Goal: Information Seeking & Learning: Check status

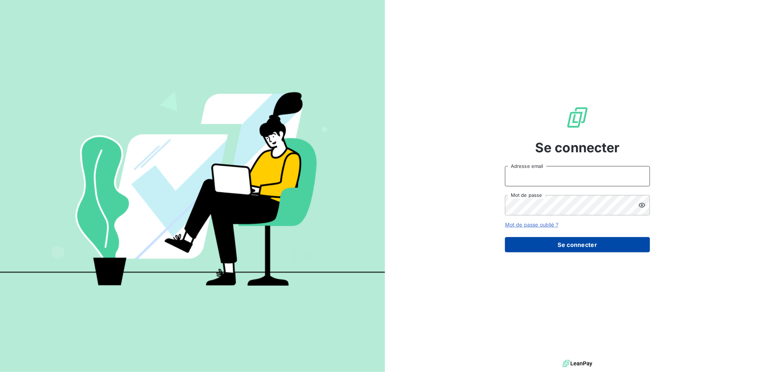
type input "[PERSON_NAME][EMAIL_ADDRESS][DOMAIN_NAME]"
click at [564, 247] on button "Se connecter" at bounding box center [577, 244] width 145 height 15
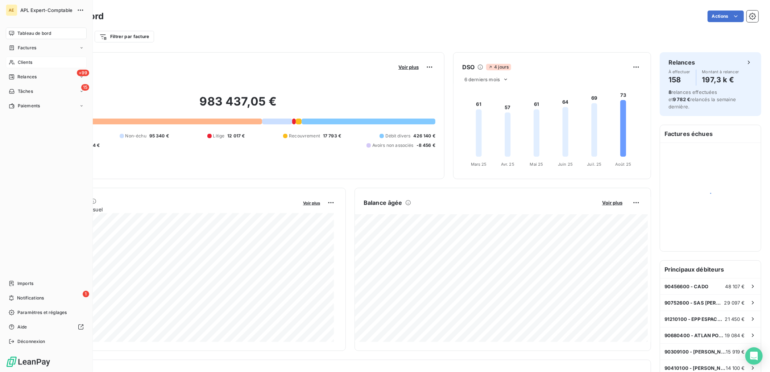
click at [14, 65] on icon at bounding box center [12, 62] width 6 height 6
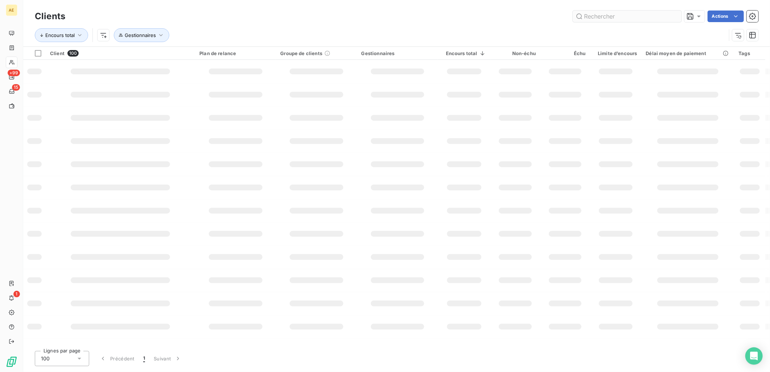
click at [600, 18] on input "text" at bounding box center [627, 17] width 109 height 12
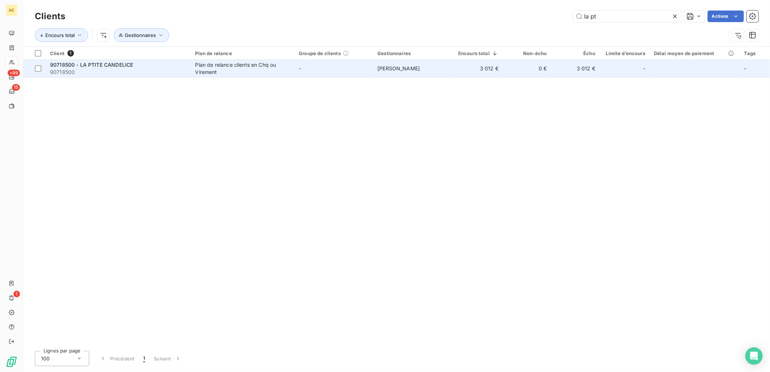
type input "la pt"
click at [180, 68] on div "90718500 - LA PTITE CANDELICE" at bounding box center [118, 64] width 137 height 7
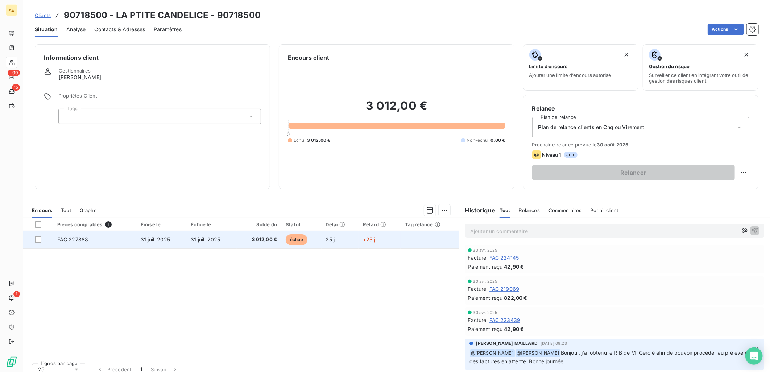
click at [194, 237] on span "31 juil. 2025" at bounding box center [205, 239] width 29 height 6
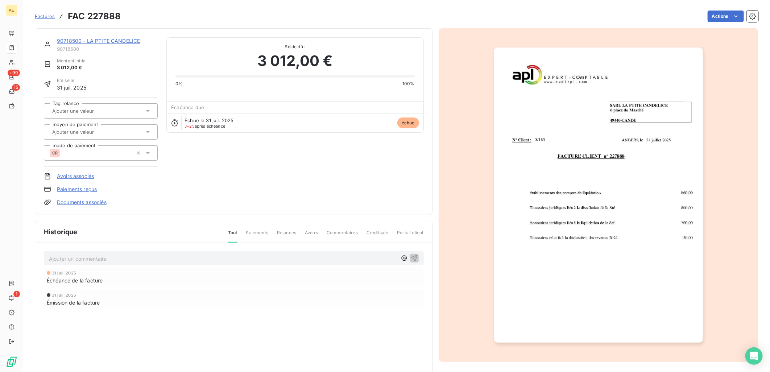
click at [86, 187] on link "Paiements reçus" at bounding box center [77, 189] width 40 height 7
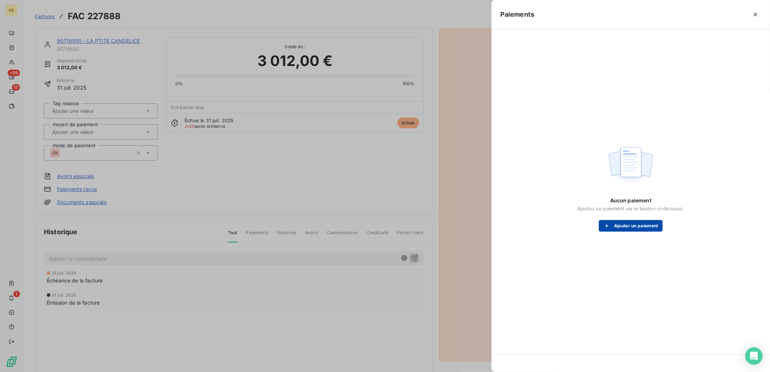
click at [636, 227] on button "Ajouter un paiement" at bounding box center [631, 226] width 64 height 12
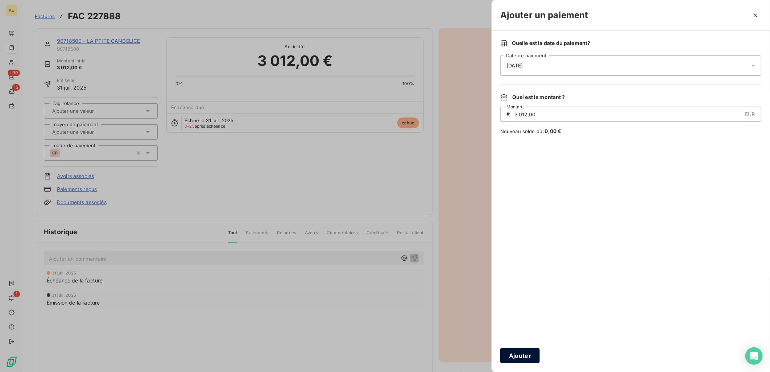
click at [535, 357] on button "Ajouter" at bounding box center [520, 355] width 40 height 15
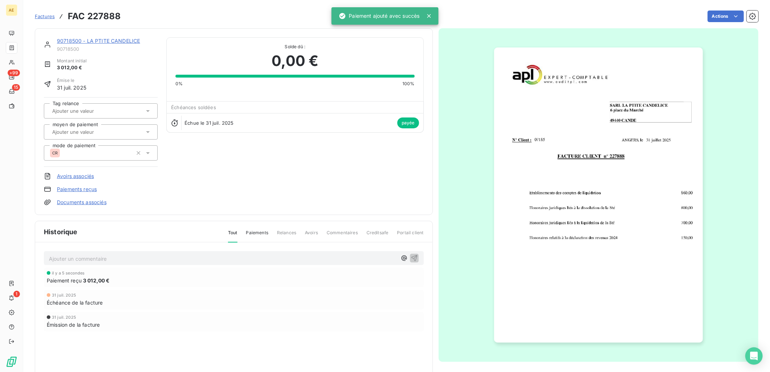
click at [253, 260] on p "Ajouter un commentaire ﻿" at bounding box center [223, 258] width 348 height 9
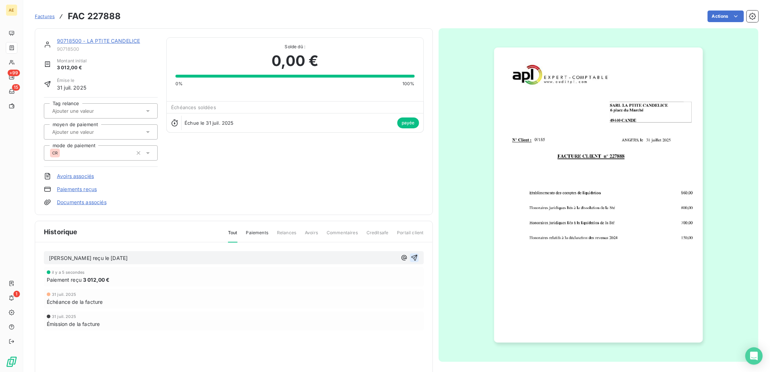
click at [411, 256] on icon "button" at bounding box center [414, 257] width 7 height 7
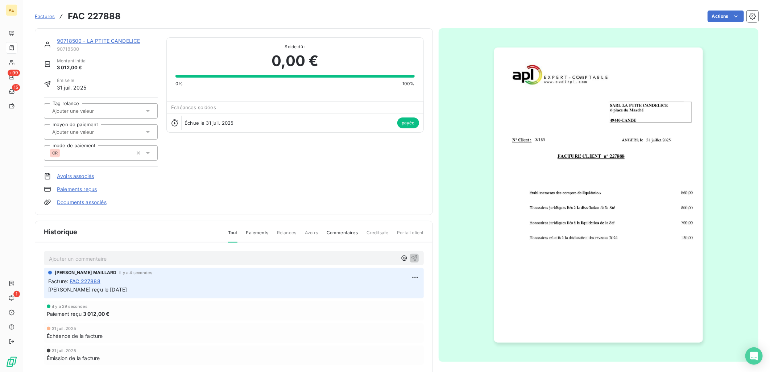
click at [103, 41] on link "90718500 - LA PTITE CANDELICE" at bounding box center [98, 41] width 83 height 6
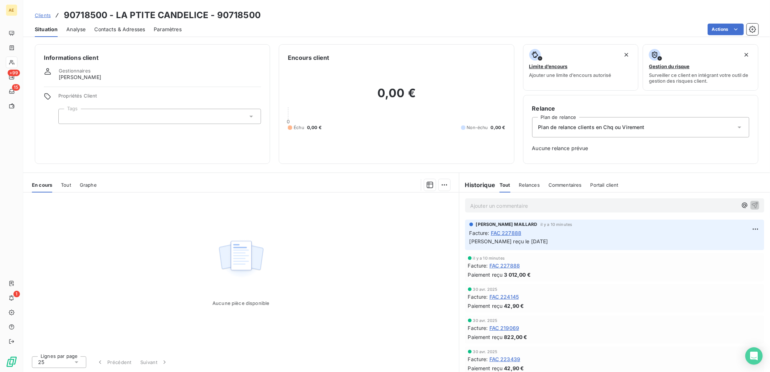
click at [45, 13] on span "Clients" at bounding box center [43, 15] width 16 height 6
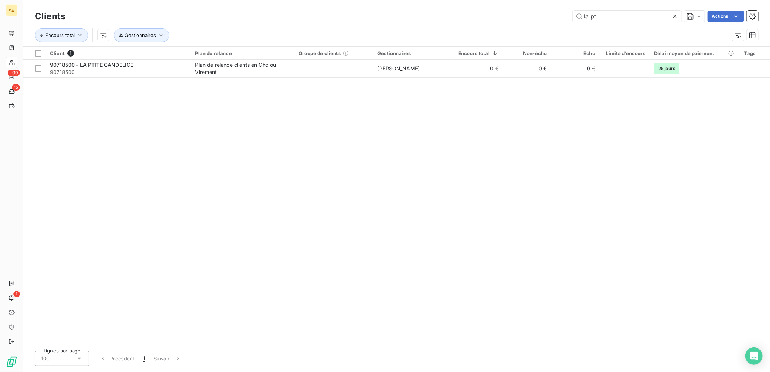
drag, startPoint x: 606, startPoint y: 13, endPoint x: 426, endPoint y: 22, distance: 180.4
click at [426, 22] on div "la pt Actions" at bounding box center [416, 17] width 684 height 12
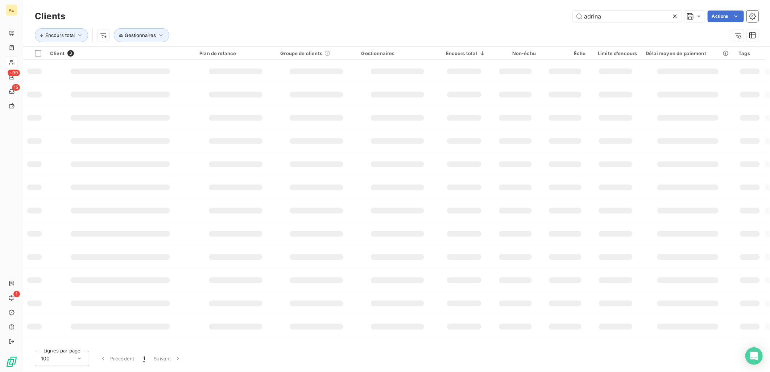
type input "adrina"
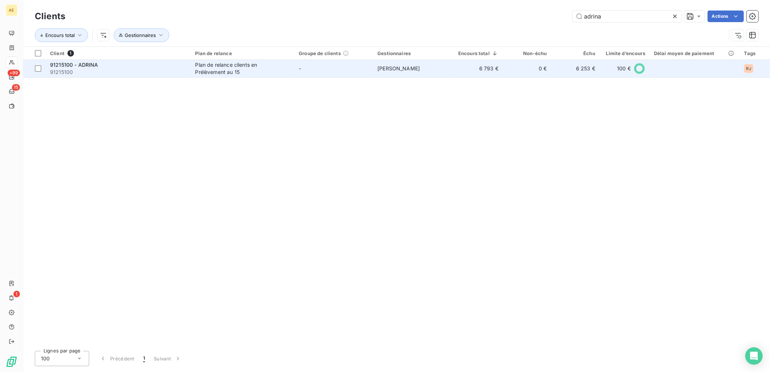
click at [226, 68] on div "Plan de relance clients en Prélèvement au 15" at bounding box center [240, 68] width 91 height 14
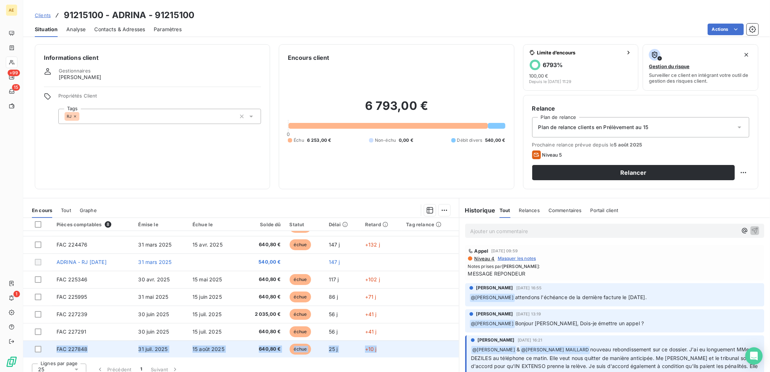
scroll to position [13, 0]
drag, startPoint x: 452, startPoint y: 332, endPoint x: 452, endPoint y: 357, distance: 25.0
click at [452, 357] on tbody "FAC 224475 [DATE] [DATE] 1 014,00 € échue 147 j +132 j FAC 224476 [DATE] [DATE]…" at bounding box center [241, 287] width 436 height 139
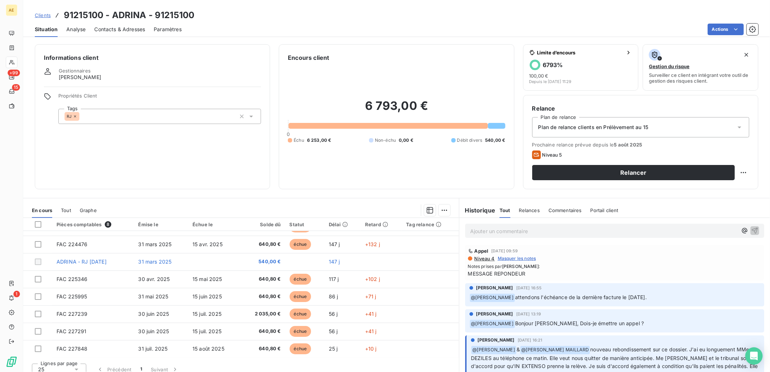
drag, startPoint x: 452, startPoint y: 357, endPoint x: 515, endPoint y: 328, distance: 69.9
click at [512, 328] on div "[PERSON_NAME] [DATE] 13:19 ﻿ @ [PERSON_NAME] Bonjour [PERSON_NAME], Dois-je éme…" at bounding box center [614, 320] width 299 height 23
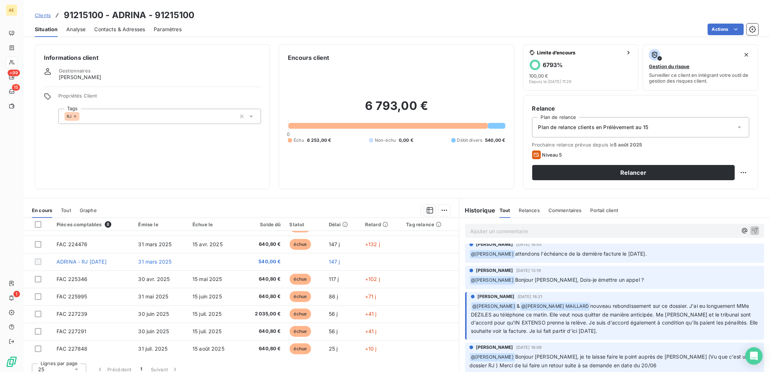
scroll to position [40, 0]
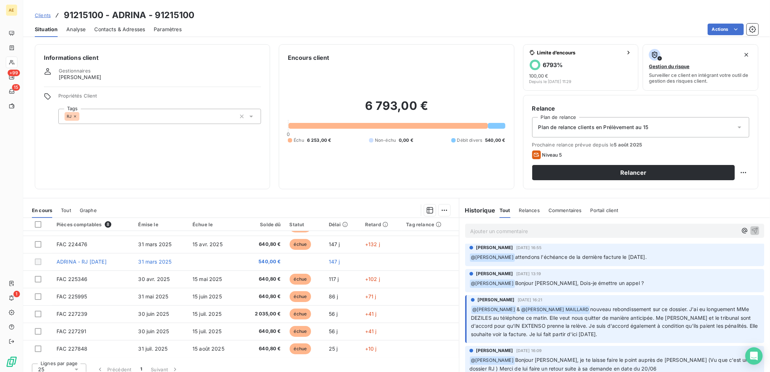
click at [45, 13] on span "Clients" at bounding box center [43, 15] width 16 height 6
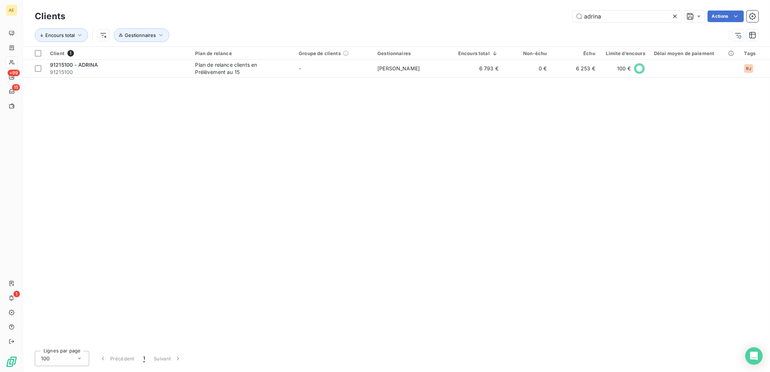
drag, startPoint x: 618, startPoint y: 16, endPoint x: 463, endPoint y: 19, distance: 155.5
click at [467, 19] on div "adrina Actions" at bounding box center [416, 17] width 684 height 12
type input "asnetwork"
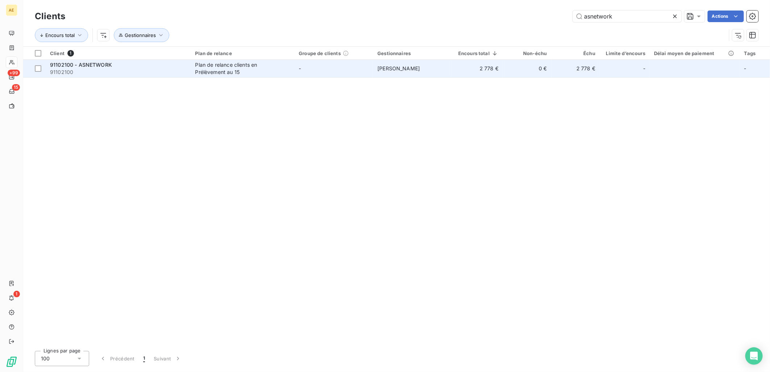
click at [246, 71] on div "Plan de relance clients en Prélèvement au 15" at bounding box center [240, 68] width 91 height 14
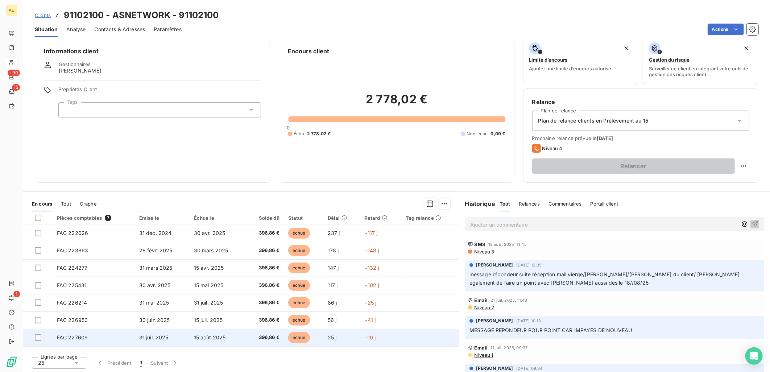
click at [199, 336] on span "15 août 2025" at bounding box center [210, 337] width 32 height 6
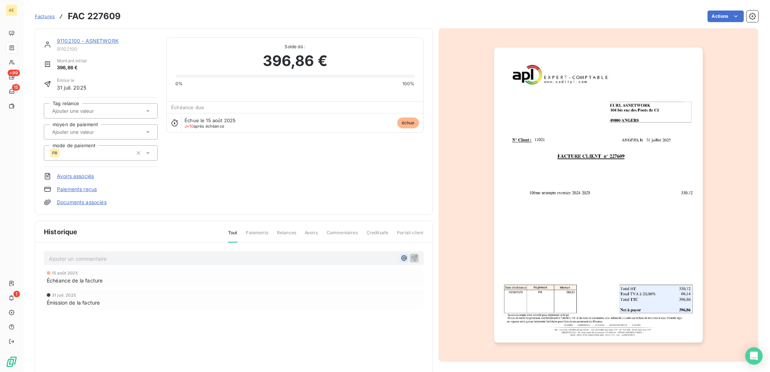
click at [404, 257] on icon "button" at bounding box center [404, 257] width 7 height 7
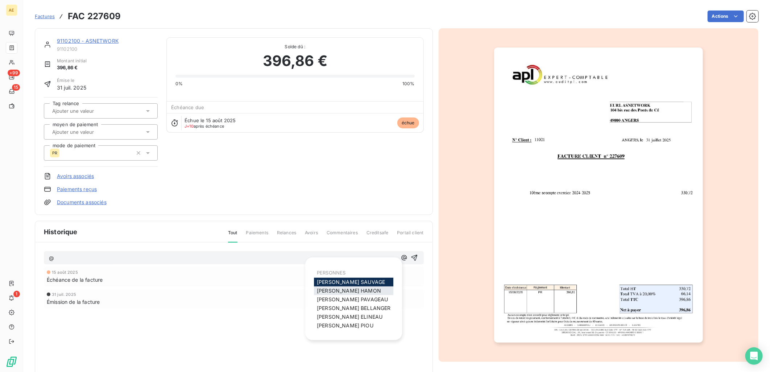
click at [347, 293] on span "[PERSON_NAME]" at bounding box center [349, 290] width 64 height 6
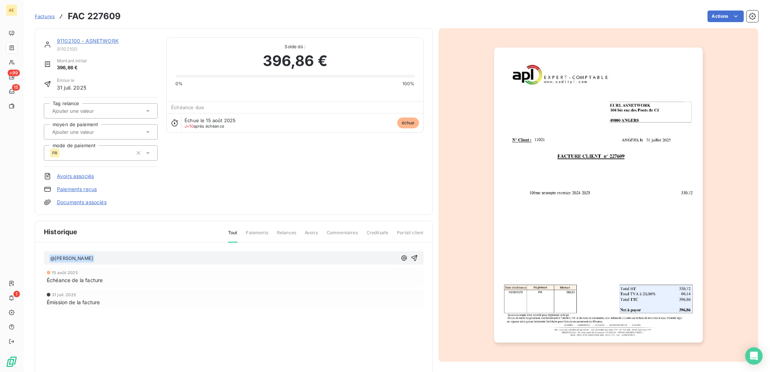
click at [150, 259] on p "﻿ @ [PERSON_NAME] ﻿ ﻿" at bounding box center [223, 258] width 348 height 9
drag, startPoint x: 357, startPoint y: 256, endPoint x: 331, endPoint y: 256, distance: 26.1
click at [331, 256] on p "﻿ @ [PERSON_NAME] ﻿ Bonjour, un nouvel impayé pour "provision insuffisante". Pe…" at bounding box center [223, 258] width 348 height 9
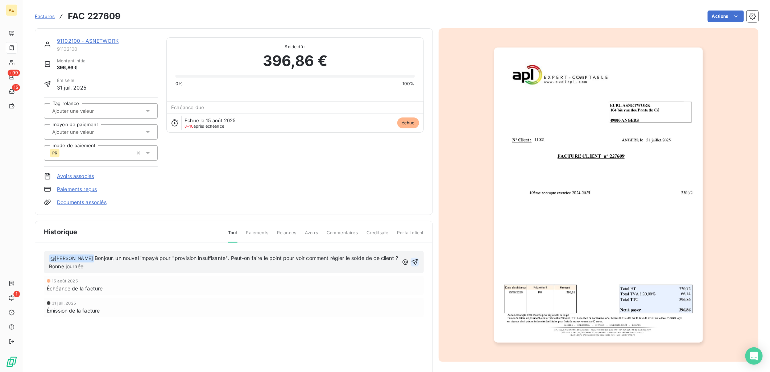
click at [411, 263] on icon "button" at bounding box center [414, 261] width 7 height 7
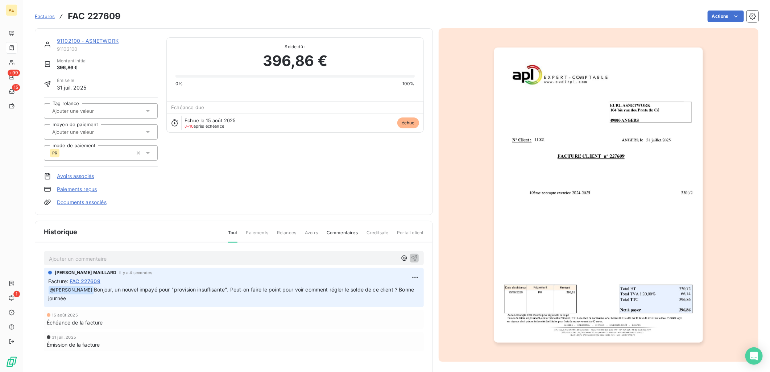
click at [79, 39] on link "91102100 - ASNETWORK" at bounding box center [88, 41] width 62 height 6
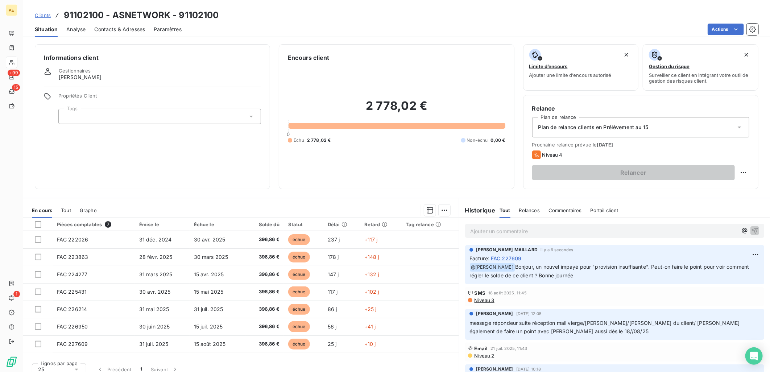
click at [43, 12] on span "Clients" at bounding box center [43, 15] width 16 height 6
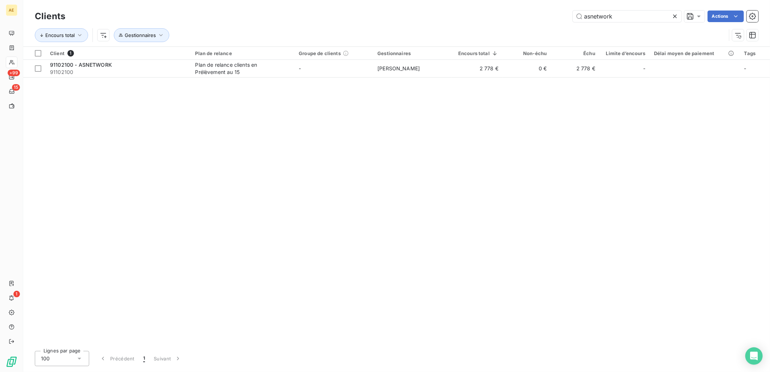
drag, startPoint x: 629, startPoint y: 19, endPoint x: 410, endPoint y: 20, distance: 218.9
click at [410, 20] on div "asnetwork Actions" at bounding box center [416, 17] width 684 height 12
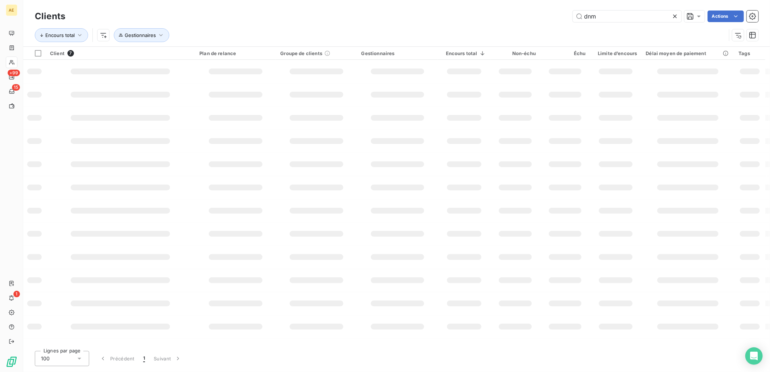
type input "dnm"
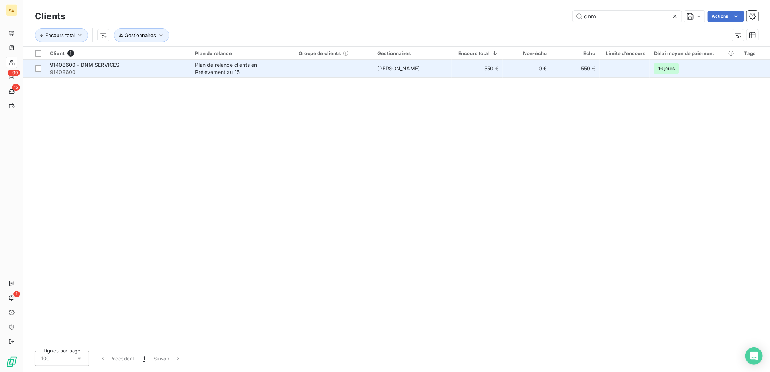
click at [309, 63] on td "-" at bounding box center [333, 68] width 79 height 17
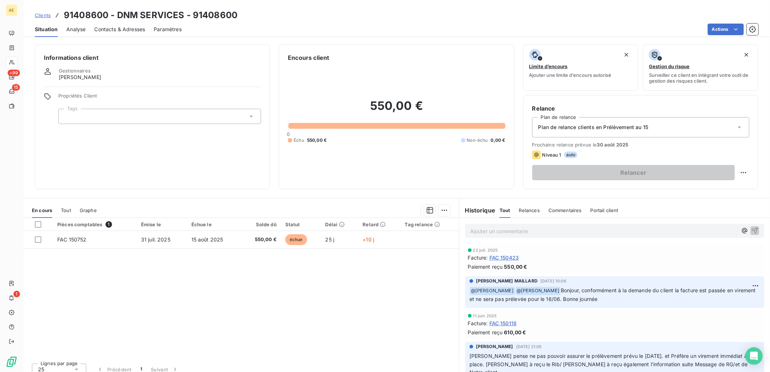
click at [122, 28] on span "Contacts & Adresses" at bounding box center [119, 29] width 51 height 7
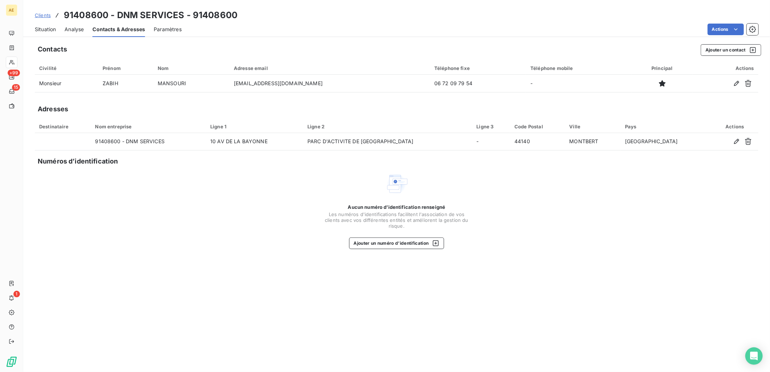
click at [45, 33] on div "Situation" at bounding box center [45, 29] width 21 height 15
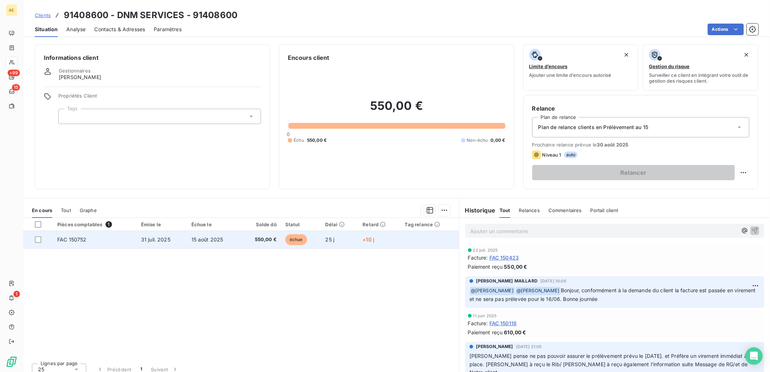
click at [137, 245] on td "31 juil. 2025" at bounding box center [162, 239] width 50 height 17
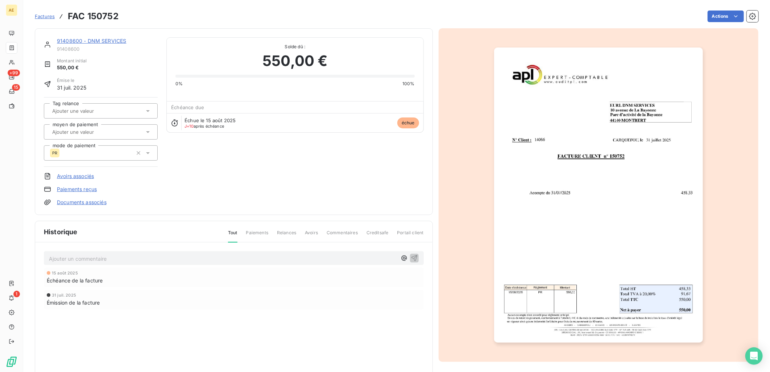
click at [396, 261] on div "Ajouter un commentaire ﻿" at bounding box center [234, 258] width 370 height 10
click at [402, 257] on icon "button" at bounding box center [403, 258] width 5 height 5
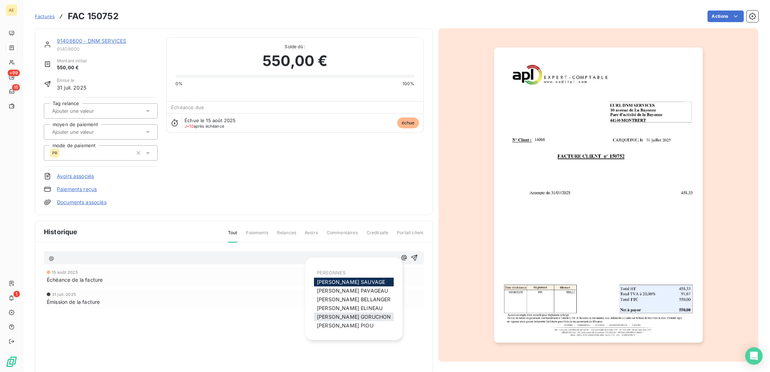
click at [354, 317] on span "[PERSON_NAME]" at bounding box center [354, 317] width 74 height 6
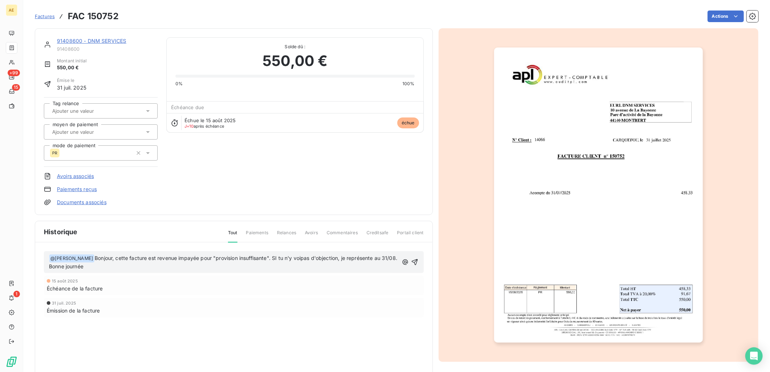
click at [311, 258] on span "Bonjour, cette facture est revenue impayée pour "provision insuffisante". SI tu…" at bounding box center [224, 262] width 350 height 15
click at [415, 263] on icon "button" at bounding box center [414, 261] width 7 height 7
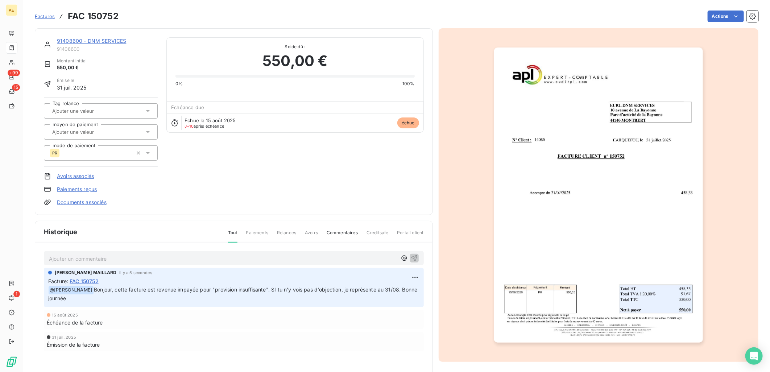
click at [91, 38] on link "91408600 - DNM SERVICES" at bounding box center [91, 41] width 69 height 6
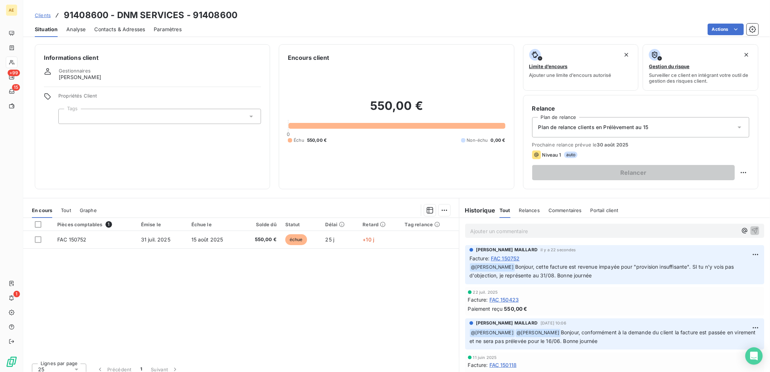
click at [42, 17] on span "Clients" at bounding box center [43, 15] width 16 height 6
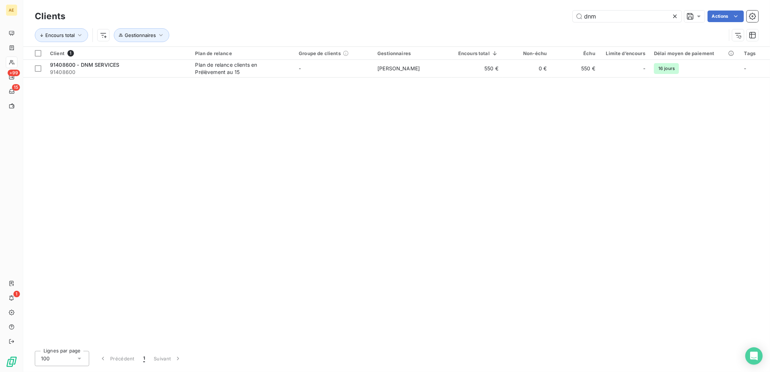
drag, startPoint x: 594, startPoint y: 16, endPoint x: 483, endPoint y: 15, distance: 111.6
click at [483, 15] on div "dnm Actions" at bounding box center [416, 17] width 684 height 12
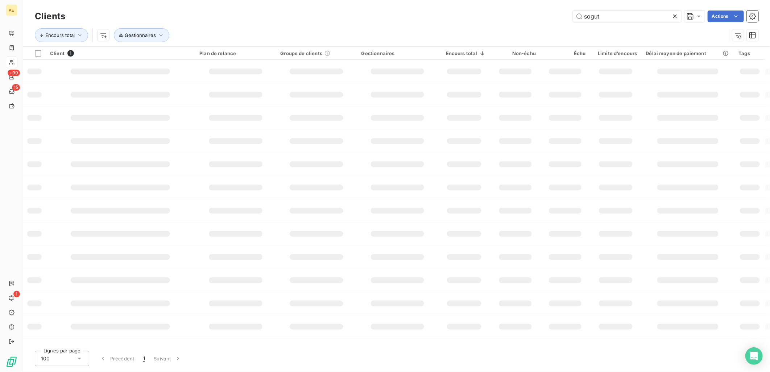
type input "sogut"
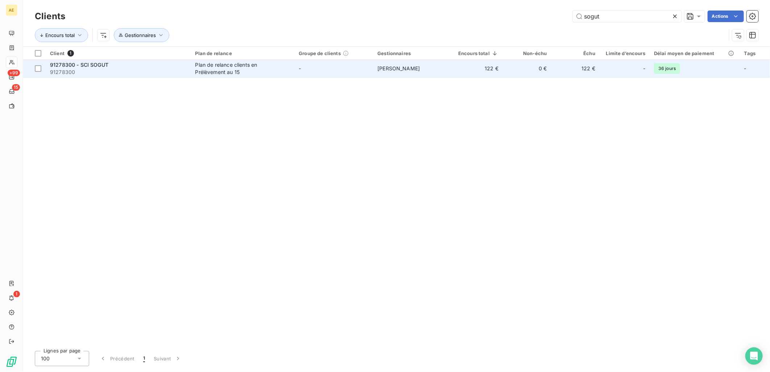
click at [148, 73] on span "91278300" at bounding box center [118, 72] width 137 height 7
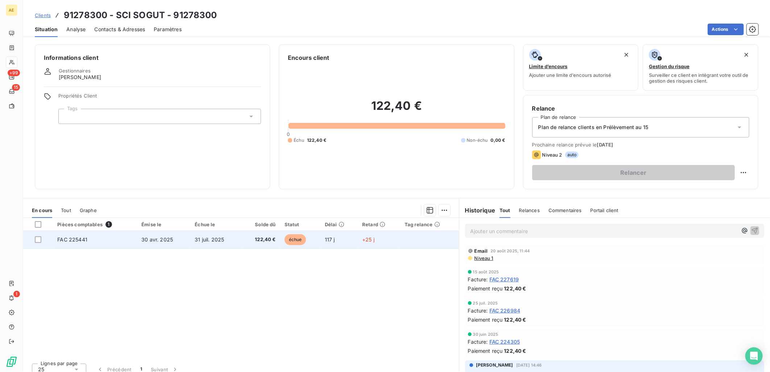
click at [190, 236] on td "31 juil. 2025" at bounding box center [215, 239] width 50 height 17
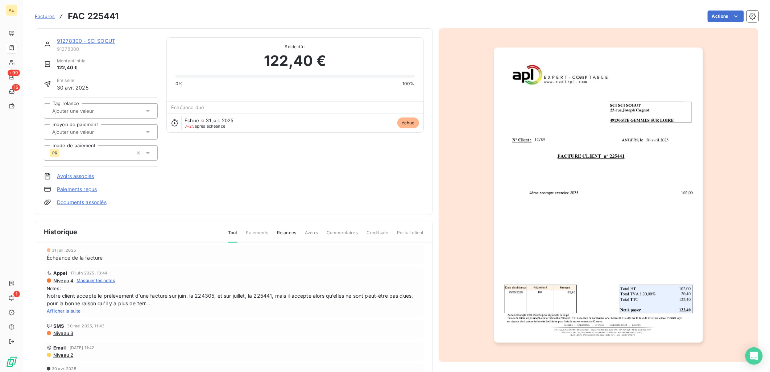
scroll to position [46, 0]
click at [65, 310] on span "Afficher la suite" at bounding box center [64, 309] width 34 height 5
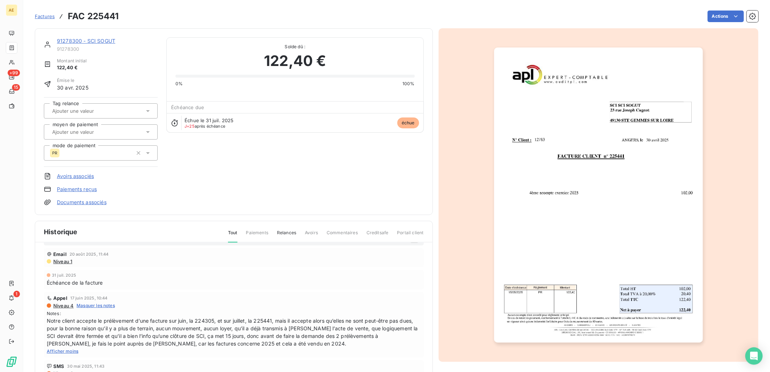
scroll to position [6, 0]
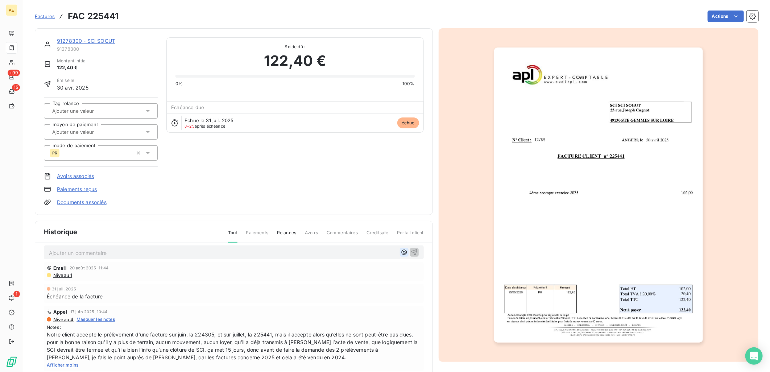
click at [401, 255] on icon "button" at bounding box center [404, 252] width 7 height 7
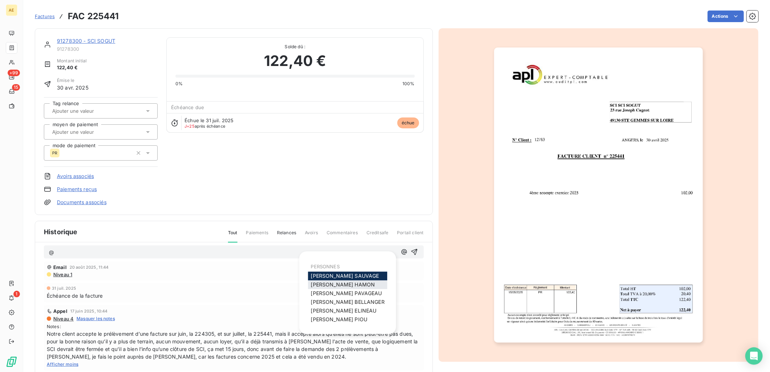
click at [351, 286] on div "[PERSON_NAME]" at bounding box center [347, 284] width 79 height 9
click at [354, 283] on div "[PERSON_NAME]" at bounding box center [347, 284] width 79 height 9
click at [320, 282] on span "[PERSON_NAME]" at bounding box center [343, 284] width 64 height 6
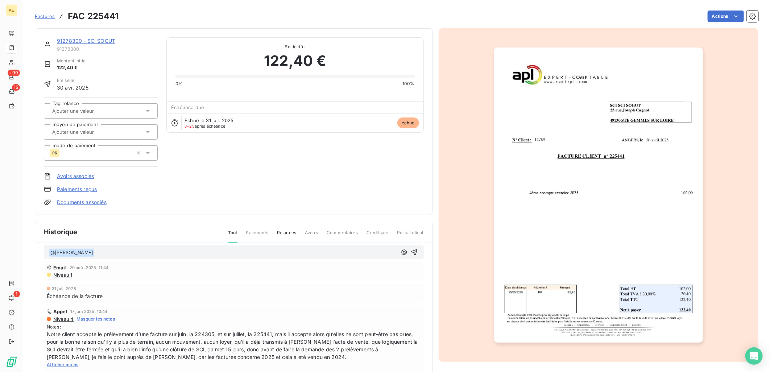
click at [120, 253] on p "﻿ @ [PERSON_NAME] ﻿ ﻿" at bounding box center [223, 252] width 348 height 9
click at [411, 252] on icon "button" at bounding box center [414, 252] width 6 height 6
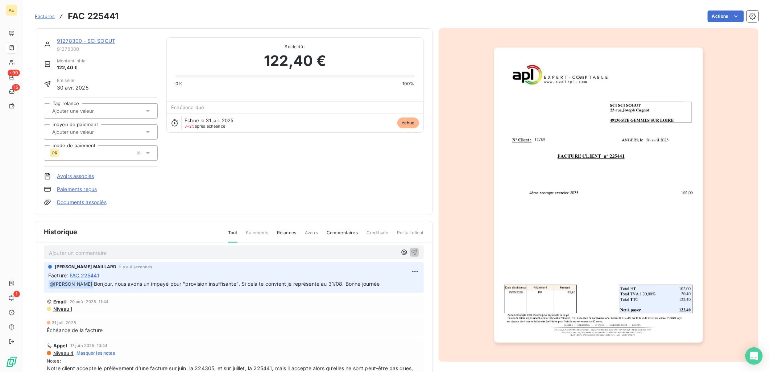
click at [107, 43] on link "91278300 - SCI SOGUT" at bounding box center [86, 41] width 58 height 6
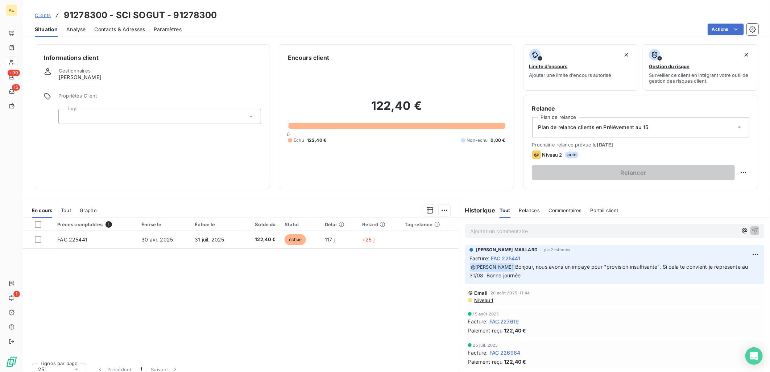
click at [37, 15] on span "Clients" at bounding box center [43, 15] width 16 height 6
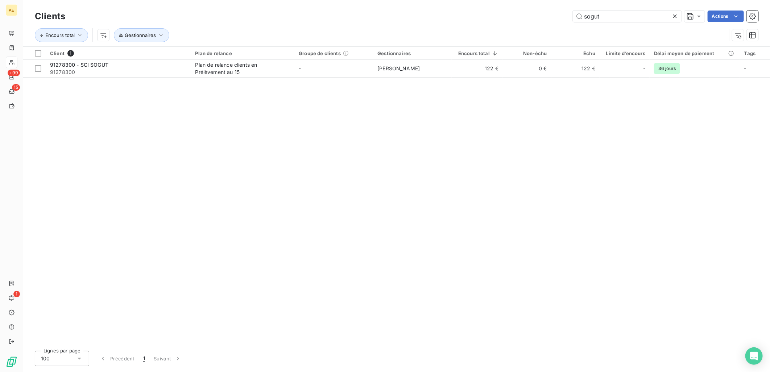
drag, startPoint x: 635, startPoint y: 15, endPoint x: 453, endPoint y: 17, distance: 181.6
click at [453, 17] on div "sogut Actions" at bounding box center [416, 17] width 684 height 12
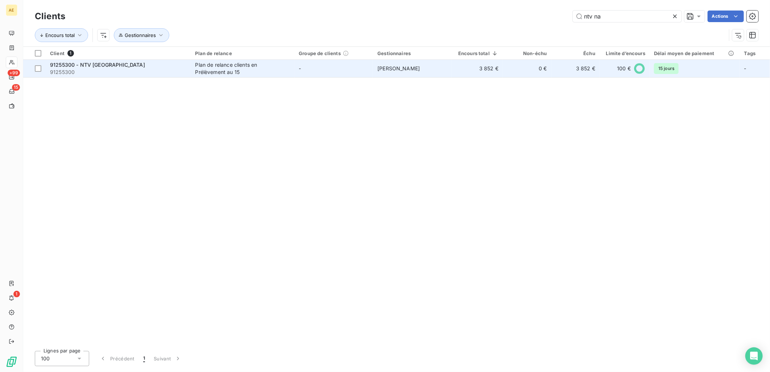
type input "ntv na"
click at [190, 71] on td "91255300 - NTV NANTES 91255300" at bounding box center [118, 68] width 145 height 17
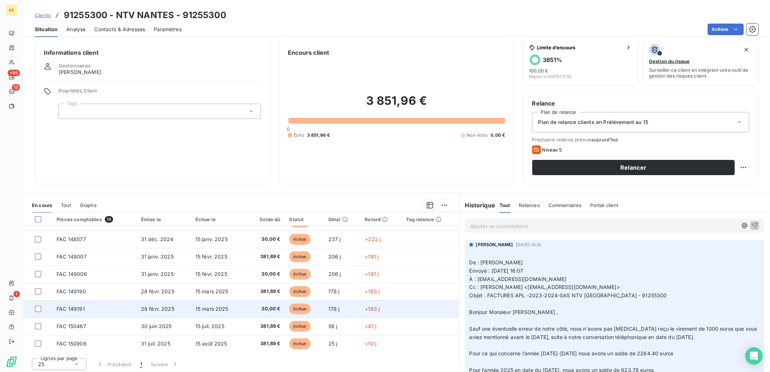
scroll to position [7, 0]
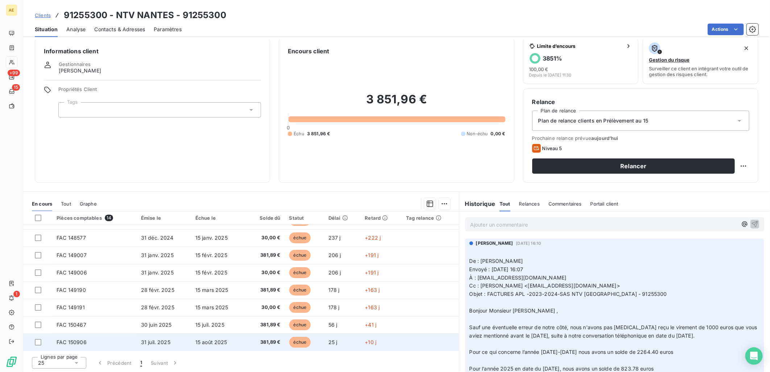
click at [157, 343] on span "31 juil. 2025" at bounding box center [155, 342] width 29 height 6
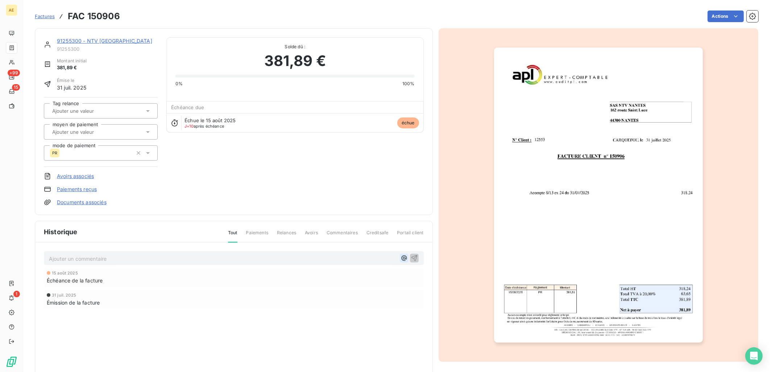
click at [400, 258] on button "button" at bounding box center [404, 258] width 9 height 9
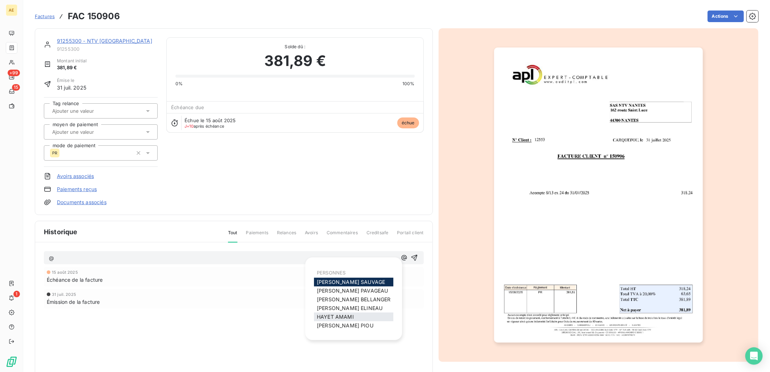
click at [338, 318] on span "[PERSON_NAME]" at bounding box center [335, 317] width 37 height 6
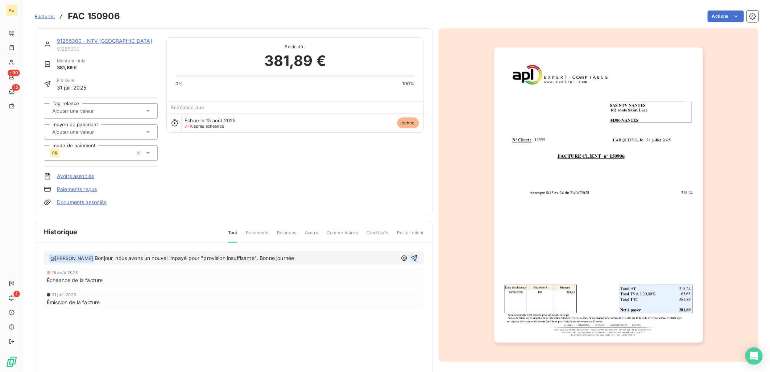
click at [411, 257] on icon "button" at bounding box center [414, 258] width 6 height 6
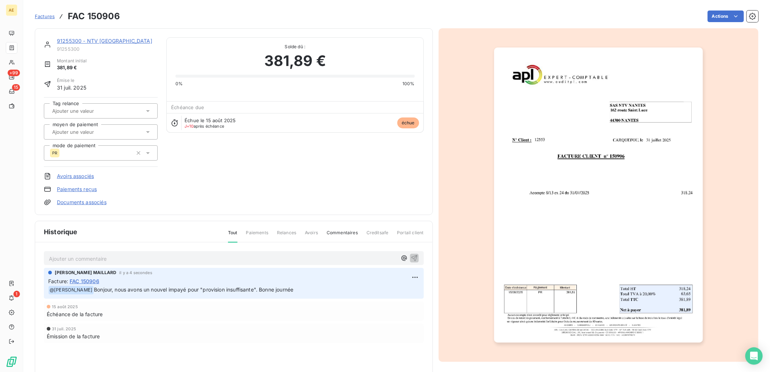
click at [73, 45] on div "91255300 - NTV NANTES 91255300" at bounding box center [107, 44] width 101 height 14
click at [74, 42] on link "91255300 - NTV [GEOGRAPHIC_DATA]" at bounding box center [104, 41] width 95 height 6
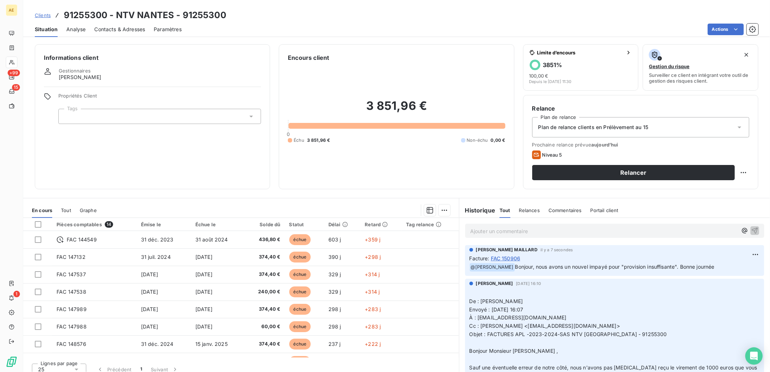
click at [46, 13] on span "Clients" at bounding box center [43, 15] width 16 height 6
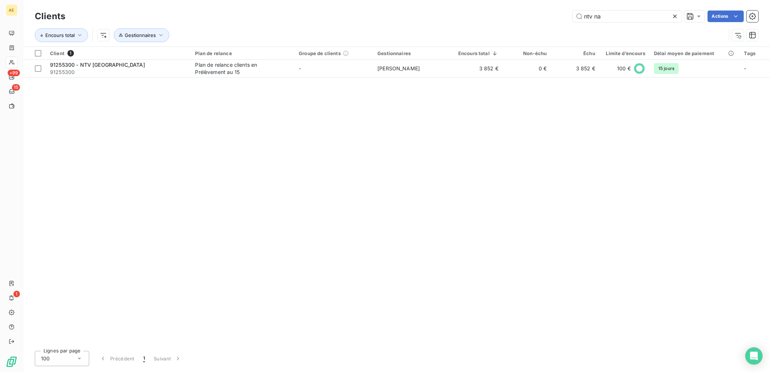
drag, startPoint x: 606, startPoint y: 17, endPoint x: 571, endPoint y: 17, distance: 35.5
click at [571, 17] on div "ntv na Actions" at bounding box center [416, 17] width 684 height 12
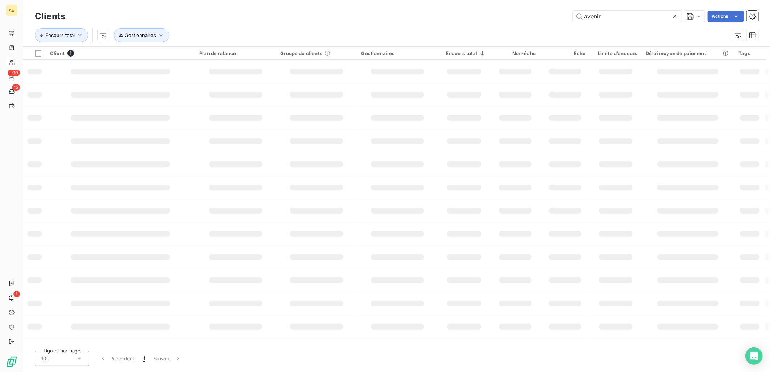
type input "avenir"
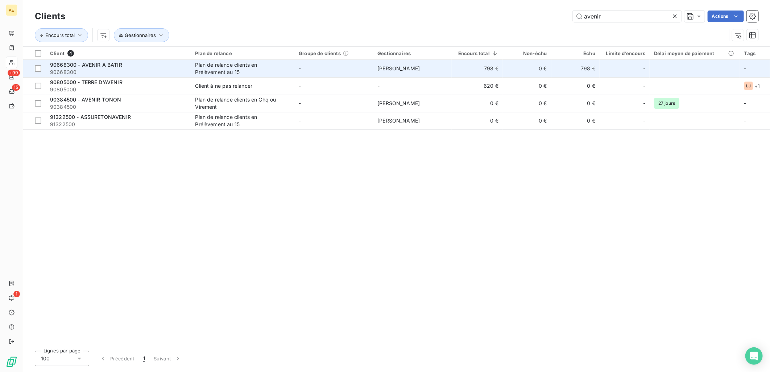
click at [165, 73] on span "90668300" at bounding box center [118, 72] width 137 height 7
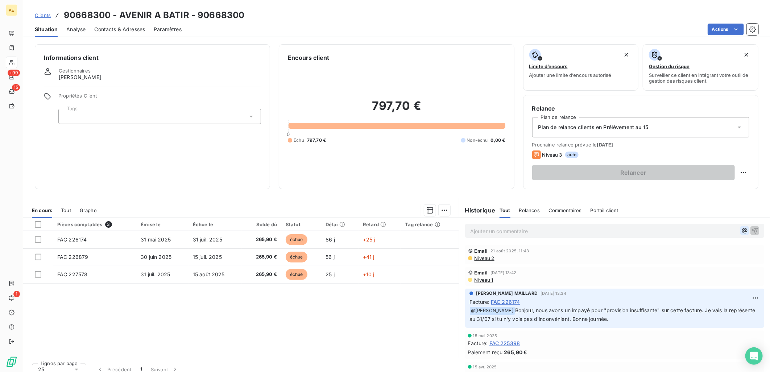
click at [742, 231] on icon "button" at bounding box center [744, 230] width 5 height 5
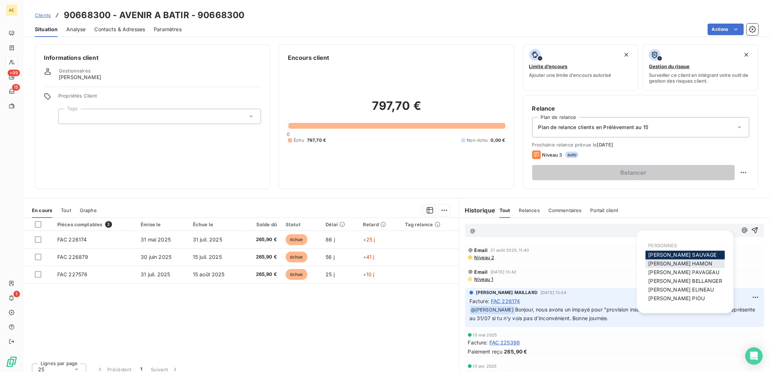
click at [683, 264] on span "[PERSON_NAME]" at bounding box center [680, 264] width 64 height 6
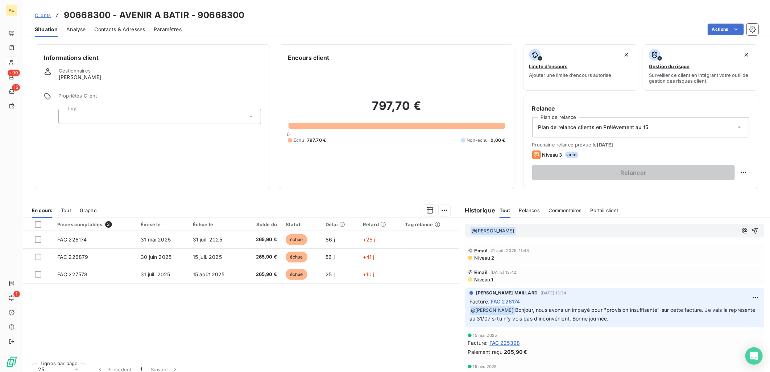
click at [533, 230] on p "﻿ @ [PERSON_NAME] ﻿ ﻿" at bounding box center [603, 231] width 267 height 9
click at [607, 231] on span "Bonjour, les facture reviennent impayées malgré les représentations" at bounding box center [598, 230] width 164 height 6
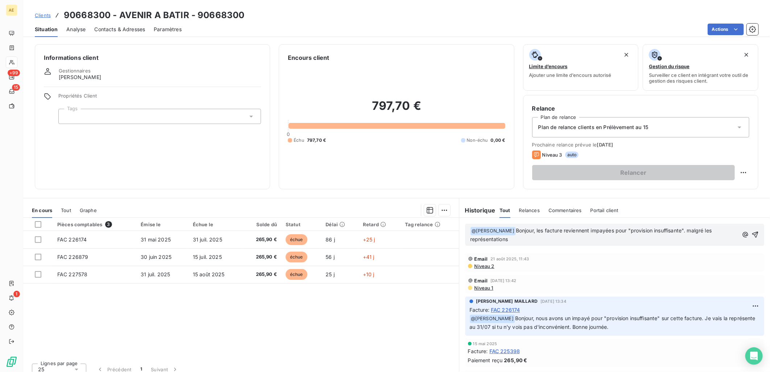
click at [687, 230] on span "Bonjour, les facture reviennent impayées pour "provision insuffisante". malgré …" at bounding box center [591, 234] width 243 height 15
click at [517, 238] on p "﻿ @ [PERSON_NAME] ﻿ Bonjour, les facture reviennent impayées pour "provision in…" at bounding box center [604, 235] width 268 height 17
click at [752, 236] on icon "button" at bounding box center [755, 234] width 7 height 7
